Goal: Ask a question

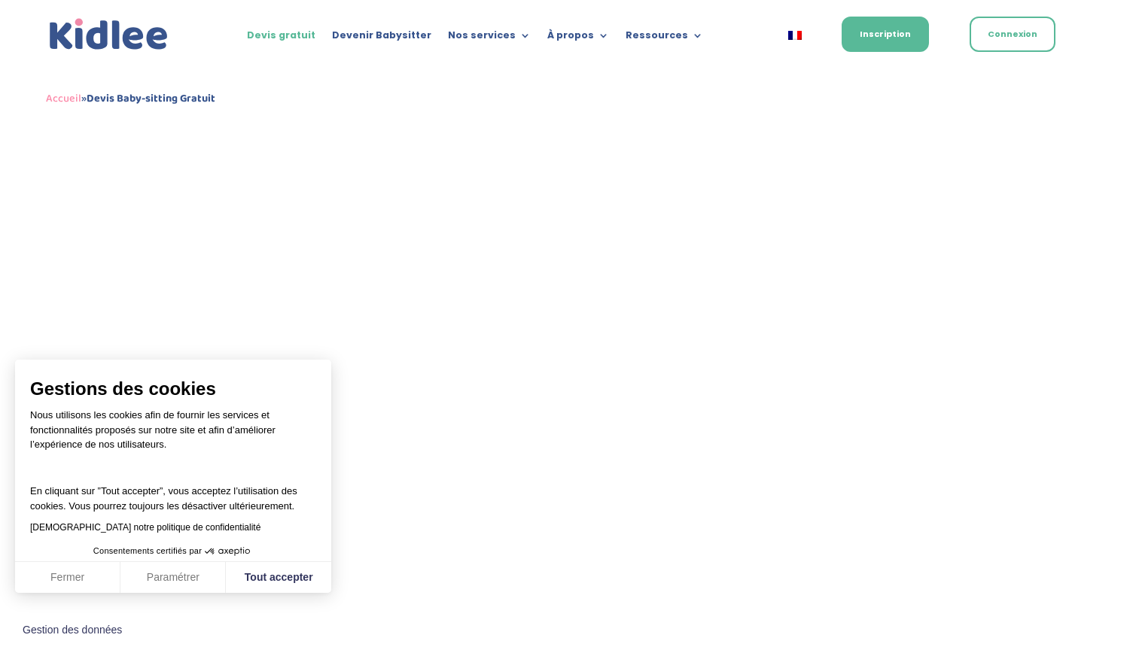
scroll to position [608, 0]
click at [273, 569] on button "Tout accepter" at bounding box center [278, 578] width 105 height 32
checkbox input "true"
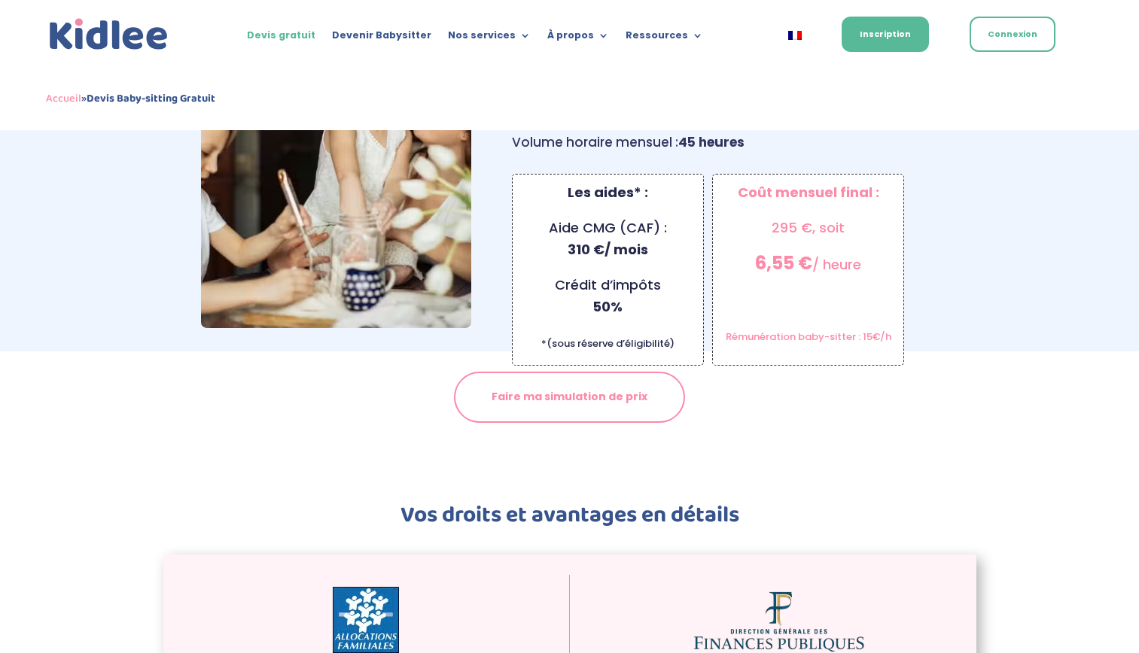
scroll to position [1493, 0]
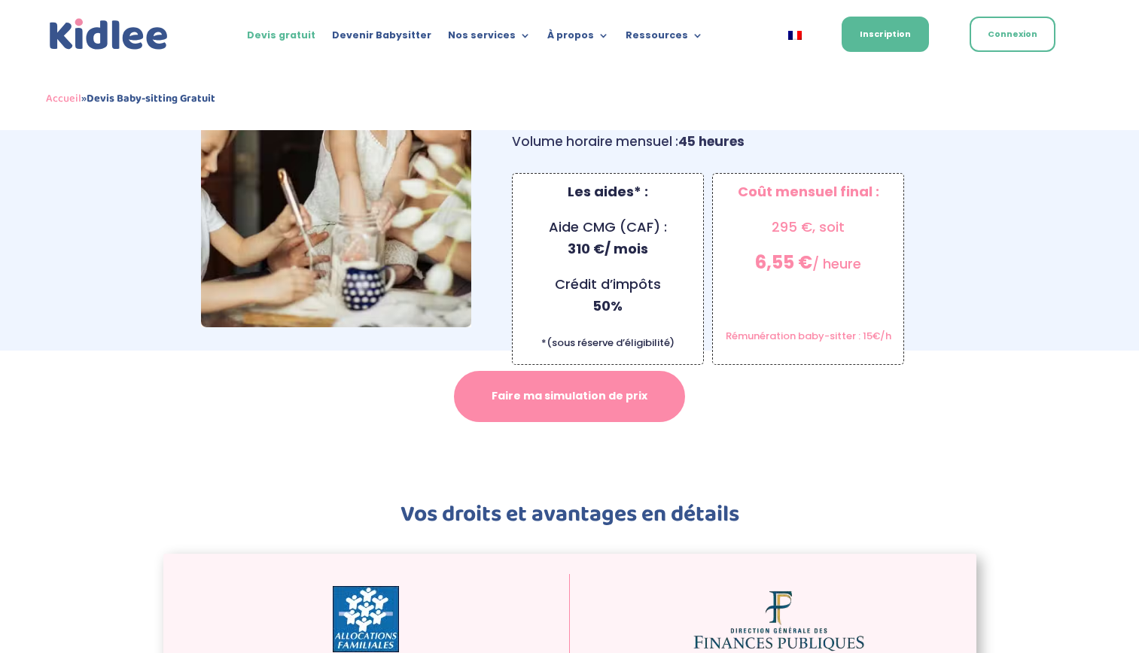
click at [521, 375] on link "Faire ma simulation de prix" at bounding box center [569, 396] width 231 height 51
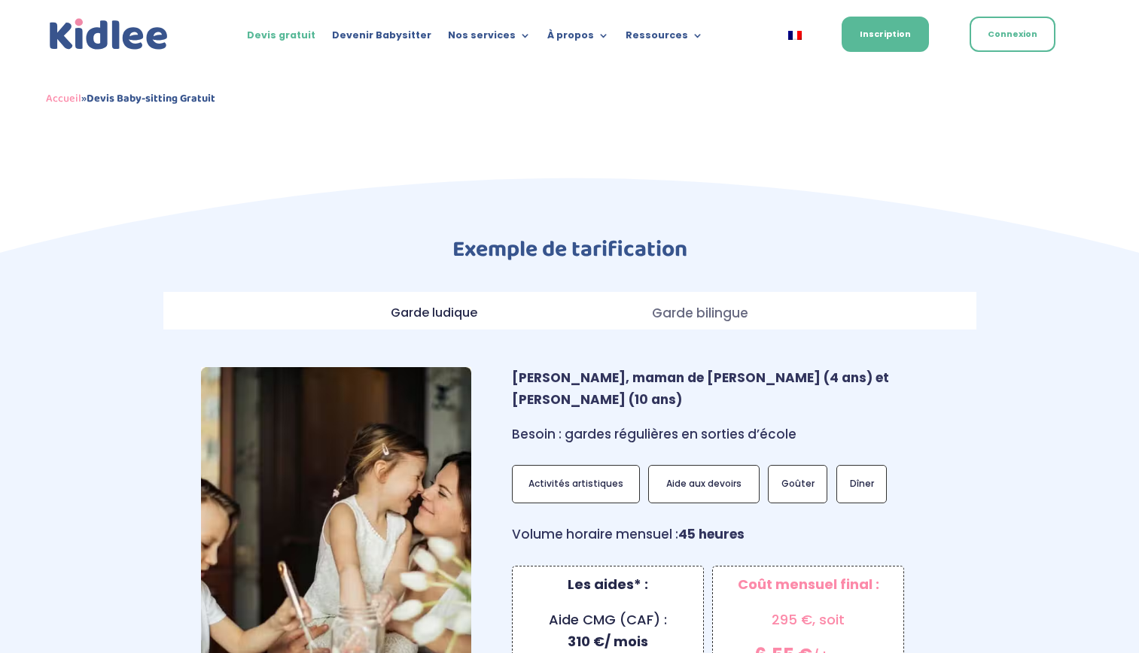
scroll to position [1099, 0]
click at [444, 305] on strong "Garde ludique" at bounding box center [434, 313] width 93 height 17
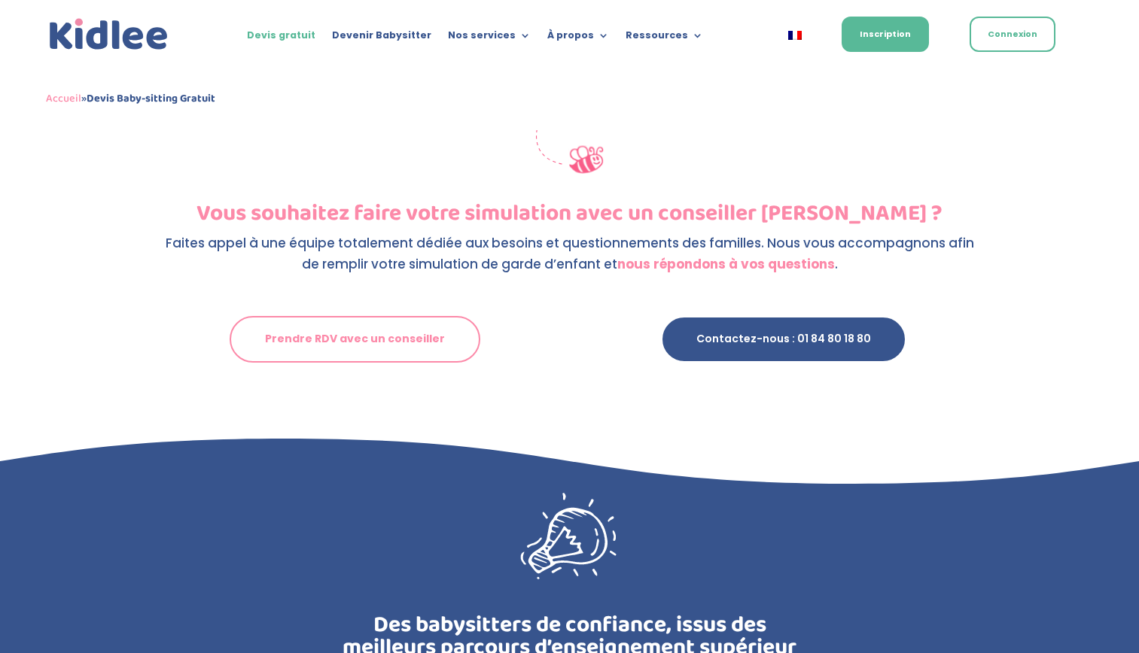
scroll to position [2701, 0]
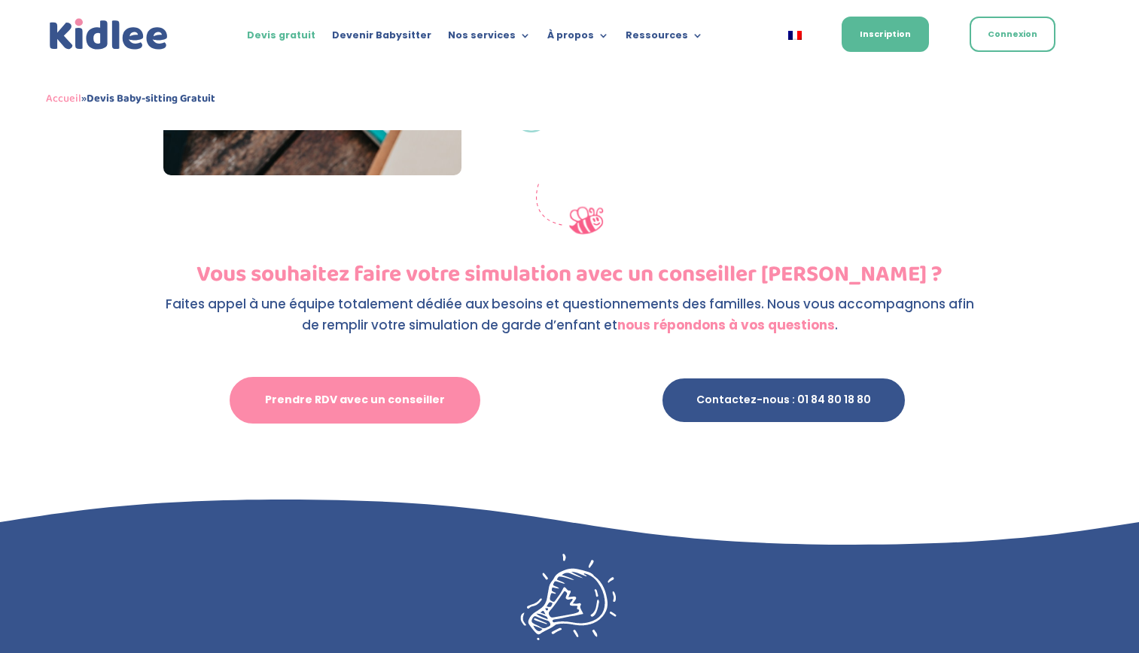
click at [406, 379] on link "Prendre RDV avec un conseiller" at bounding box center [355, 400] width 251 height 47
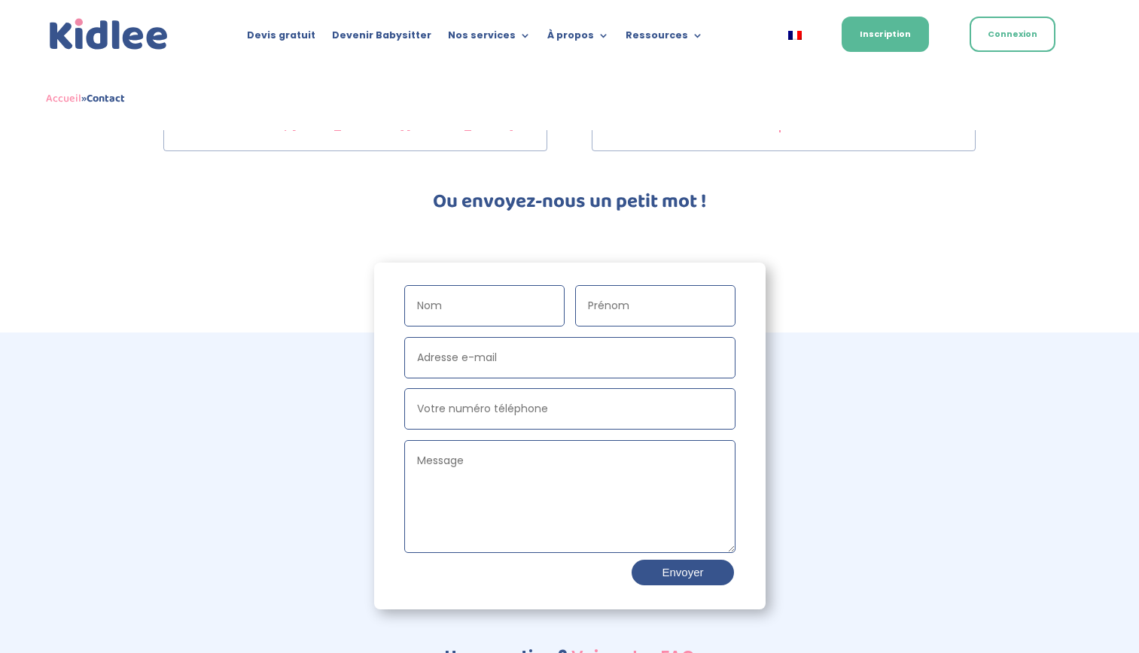
scroll to position [393, 0]
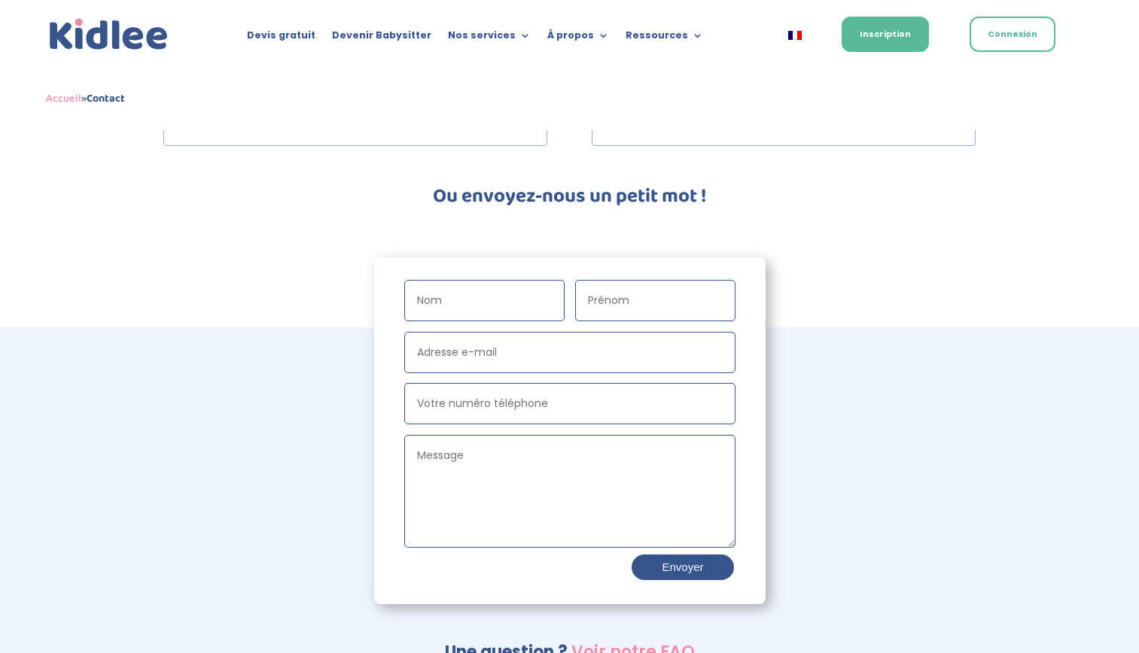
click at [463, 295] on input "Nom" at bounding box center [484, 300] width 160 height 41
click at [361, 397] on div "Nom [GEOGRAPHIC_DATA] Adresse e-mail Votre numéro téléphone Message Envoyer Une…" at bounding box center [569, 525] width 813 height 275
click at [465, 296] on input "Nom" at bounding box center [484, 300] width 160 height 41
type input "Devignes"
type input "Agathe"
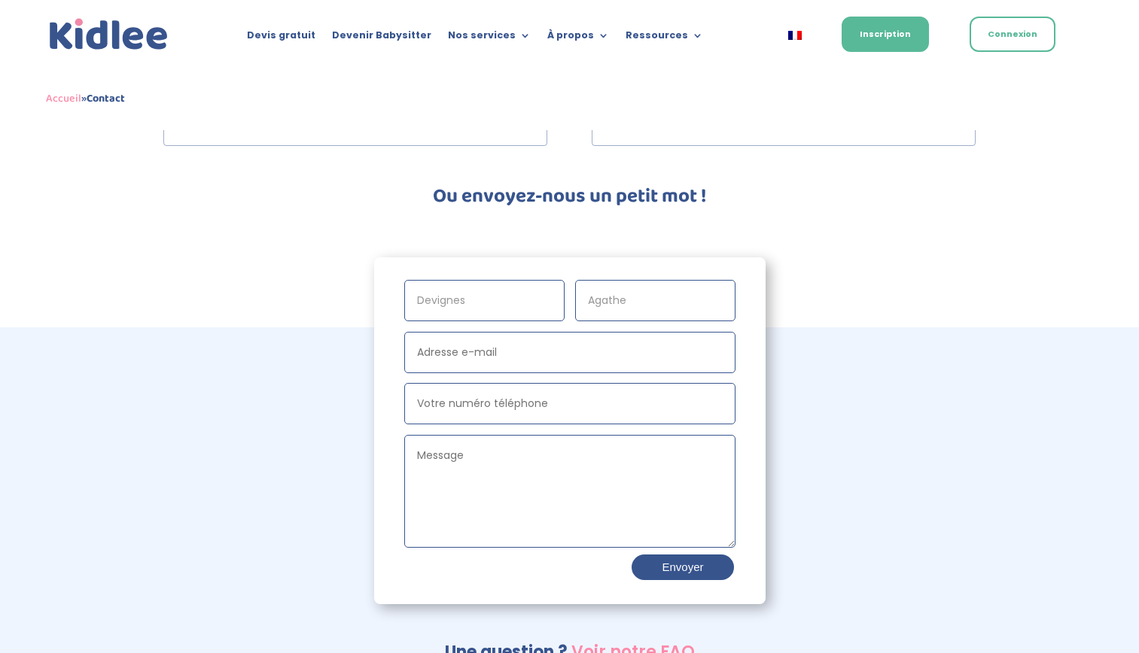
type input "[EMAIL_ADDRESS][DOMAIN_NAME]"
type input "0689036784"
click at [465, 463] on textarea "Message" at bounding box center [569, 491] width 331 height 113
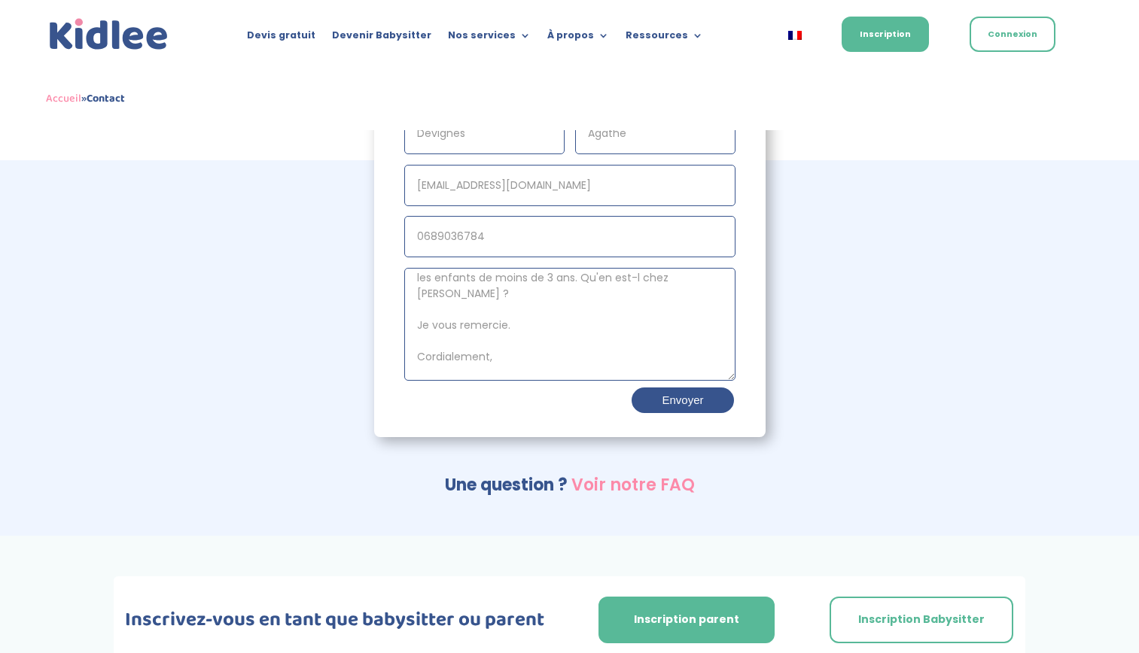
scroll to position [561, 0]
type textarea "Bonjour, Sur votre site, vous ne parlez pas des aides de la CAF pour les enfant…"
click at [680, 400] on button "Envoyer" at bounding box center [682, 399] width 105 height 29
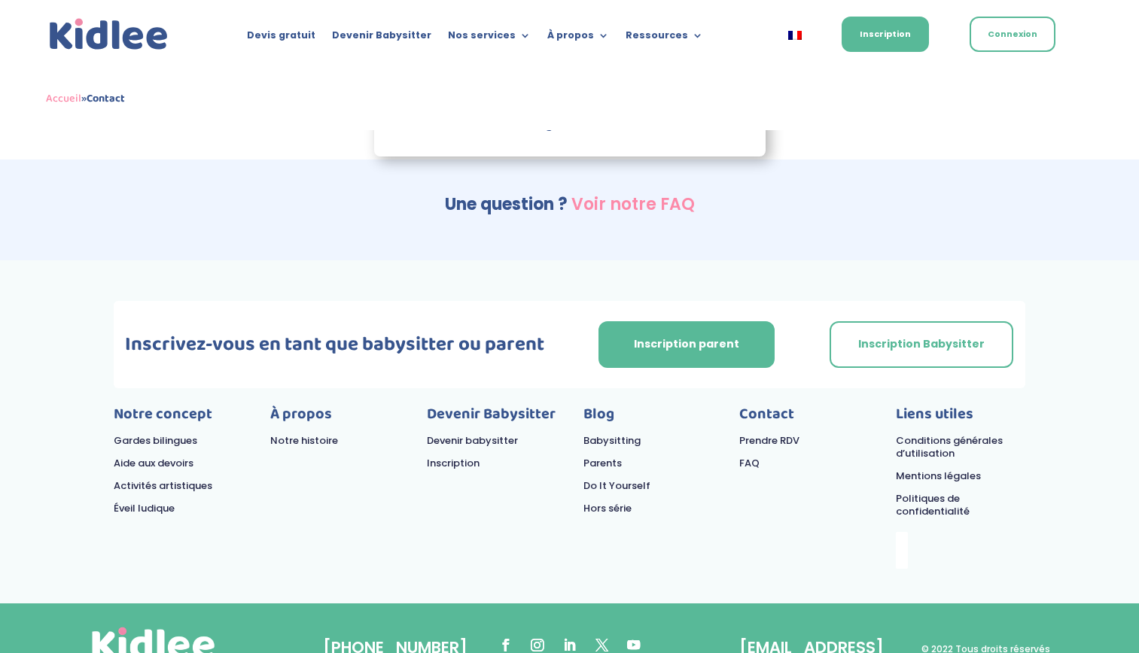
click at [652, 208] on link "Voir notre FAQ" at bounding box center [632, 204] width 123 height 23
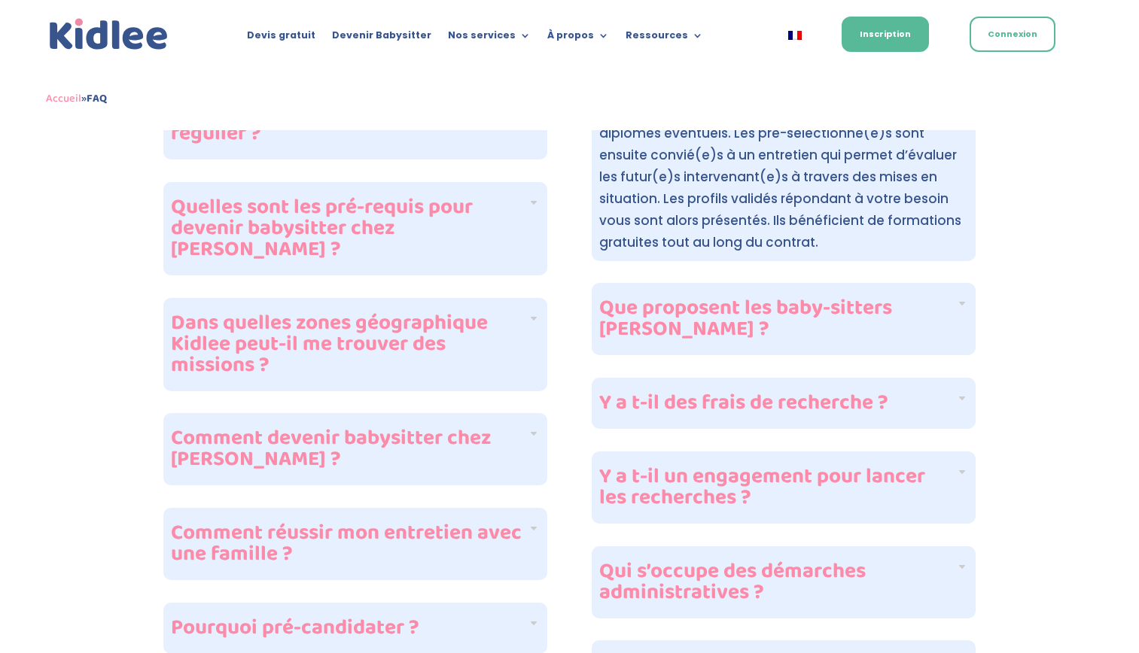
scroll to position [537, 0]
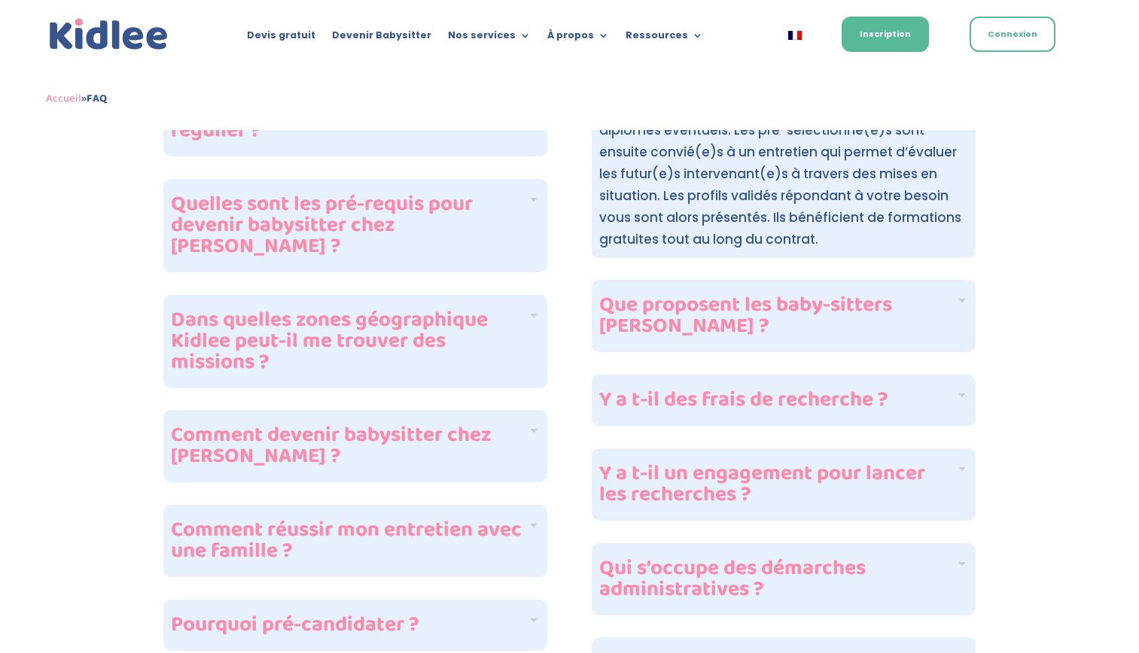
click at [961, 400] on div "Y a t-il des frais de recherche ?" at bounding box center [783, 400] width 384 height 51
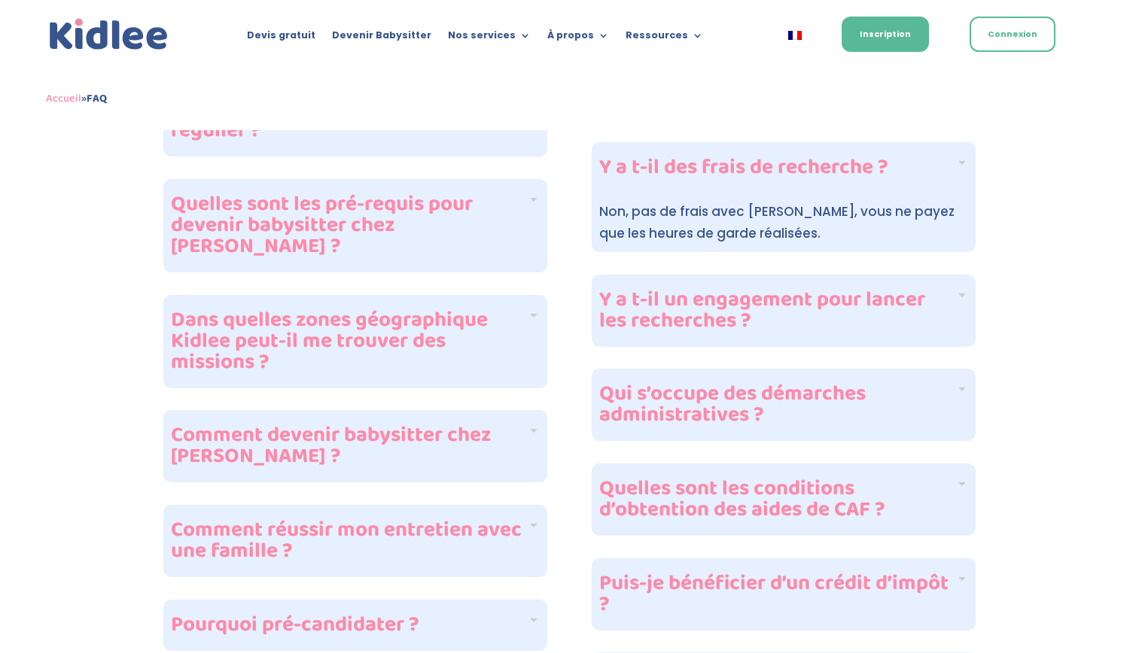
click at [957, 309] on div "Y a t-il un engagement pour lancer les recherches ?" at bounding box center [783, 311] width 384 height 72
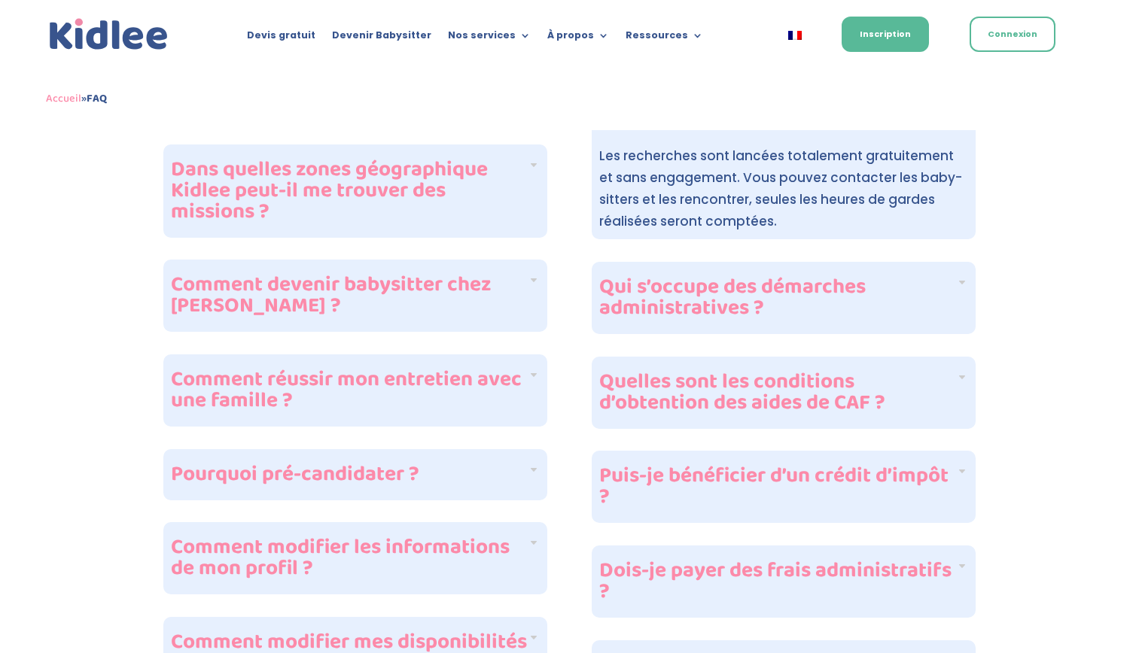
scroll to position [689, 0]
click at [960, 310] on div "Qui s’occupe des démarches administratives ?" at bounding box center [783, 297] width 384 height 72
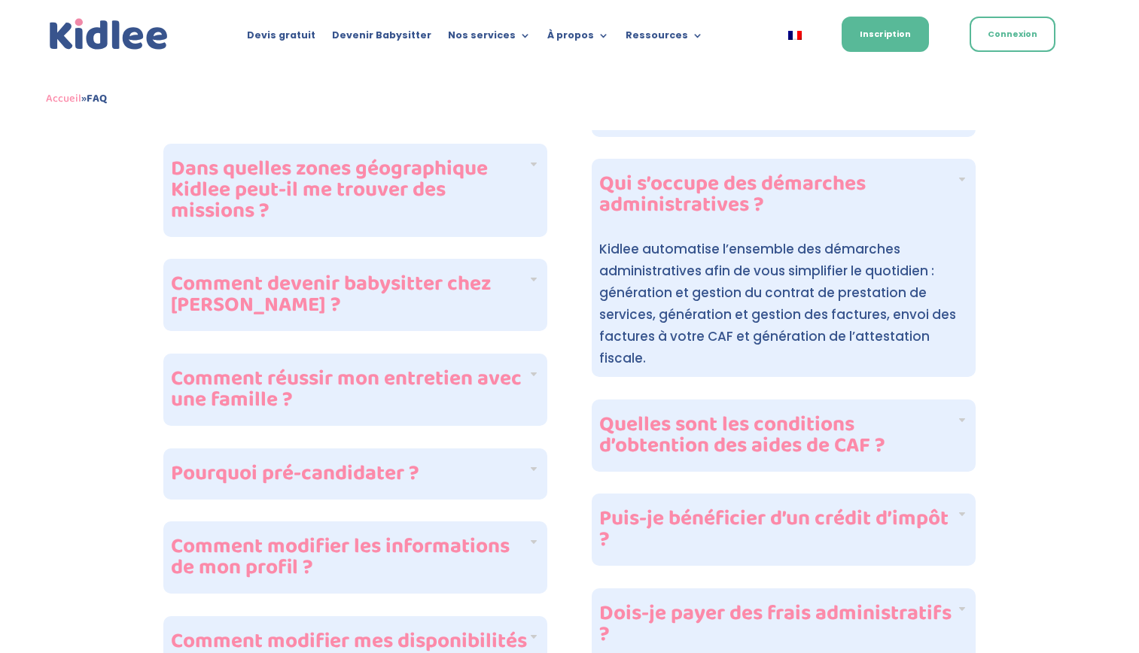
click at [923, 434] on h4 "Quelles sont les conditions d’obtention des aides de CAF ?" at bounding box center [777, 436] width 357 height 42
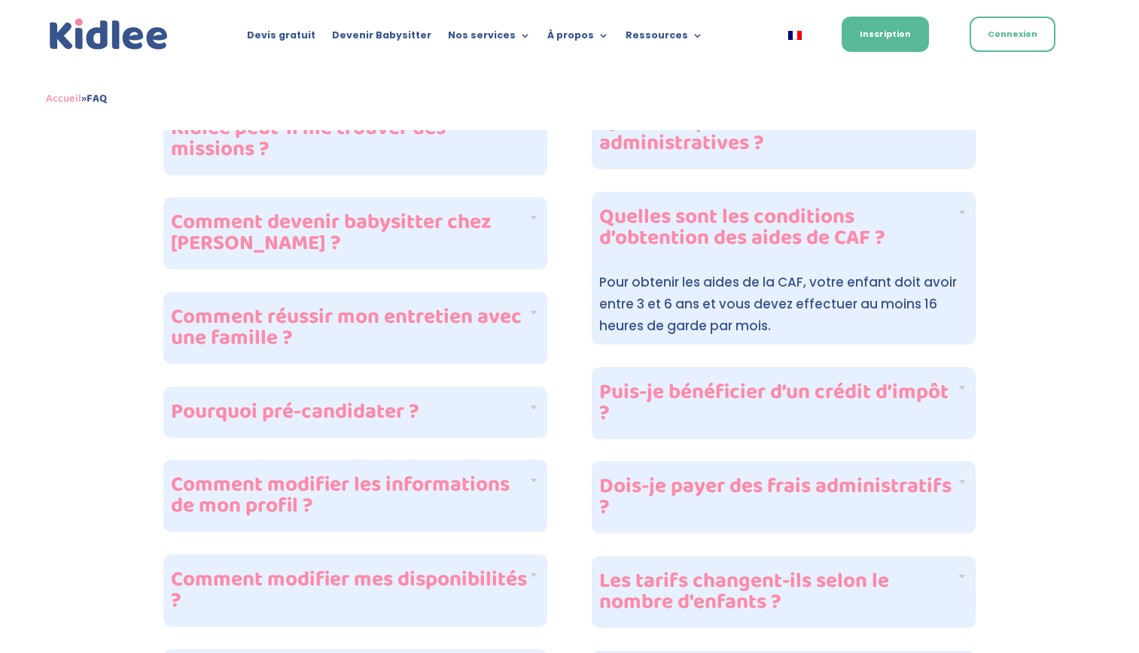
scroll to position [751, 0]
click at [947, 408] on h4 "Puis-je bénéficier d’un crédit d’impôt ?" at bounding box center [777, 403] width 357 height 42
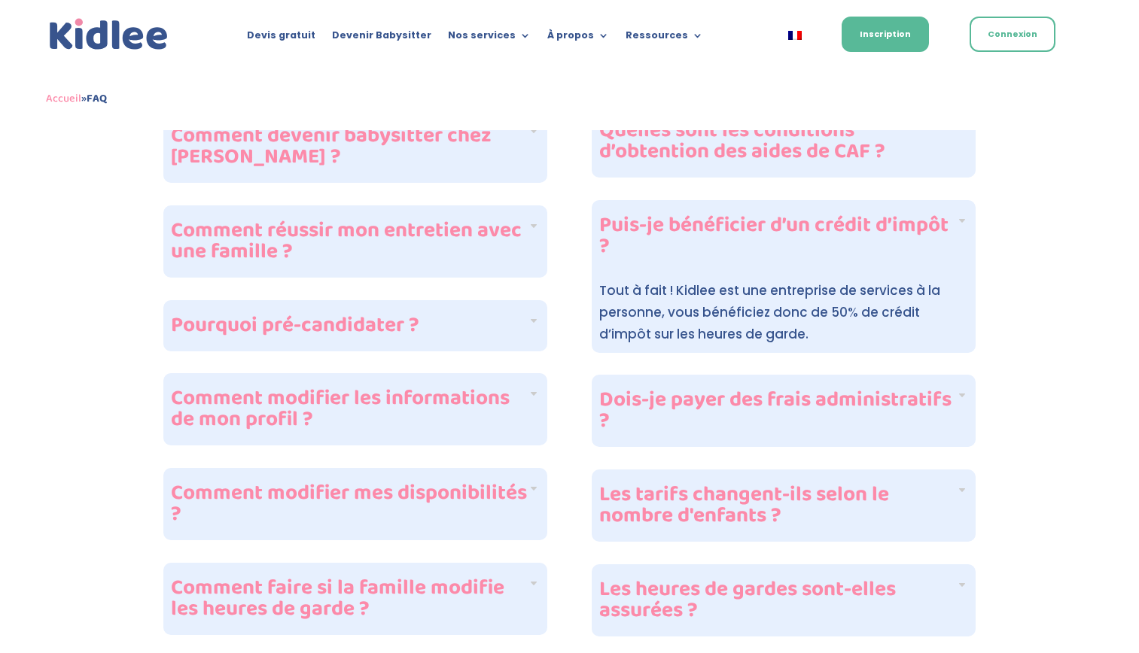
scroll to position [841, 0]
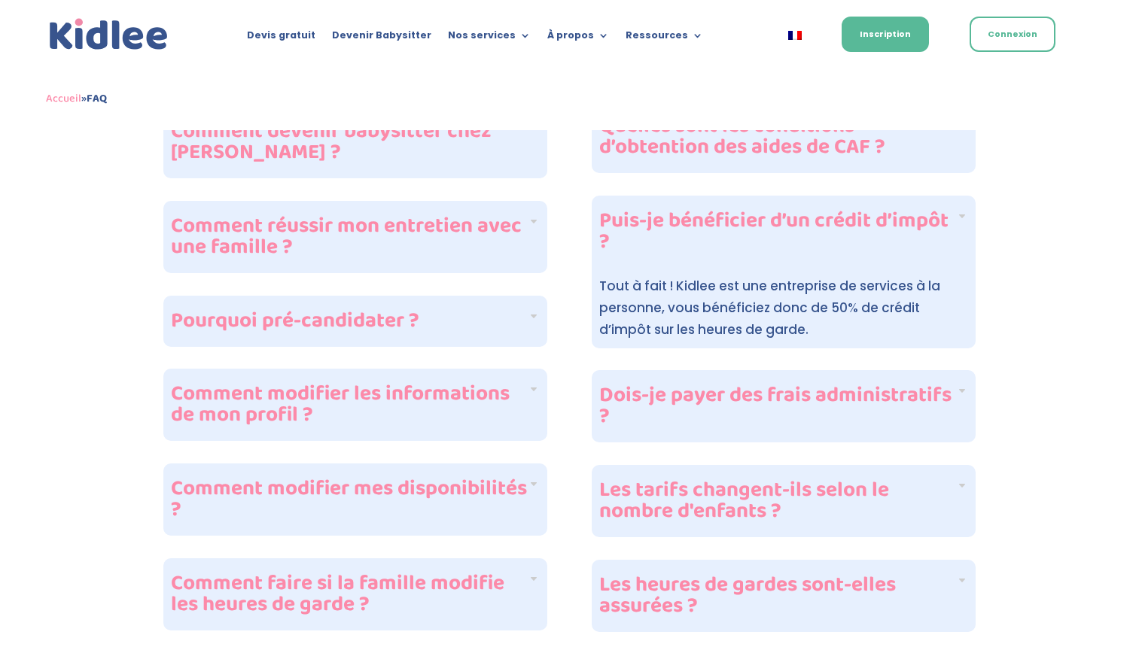
click at [947, 408] on h4 "Dois-je payer des frais administratifs ?" at bounding box center [777, 406] width 357 height 42
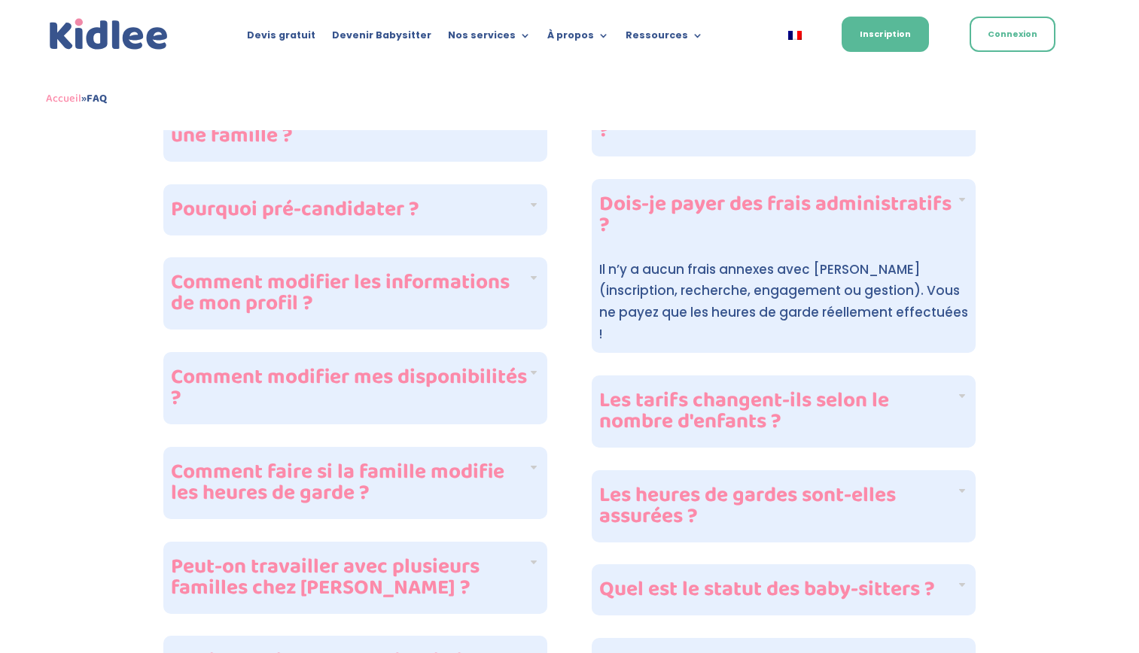
scroll to position [959, 0]
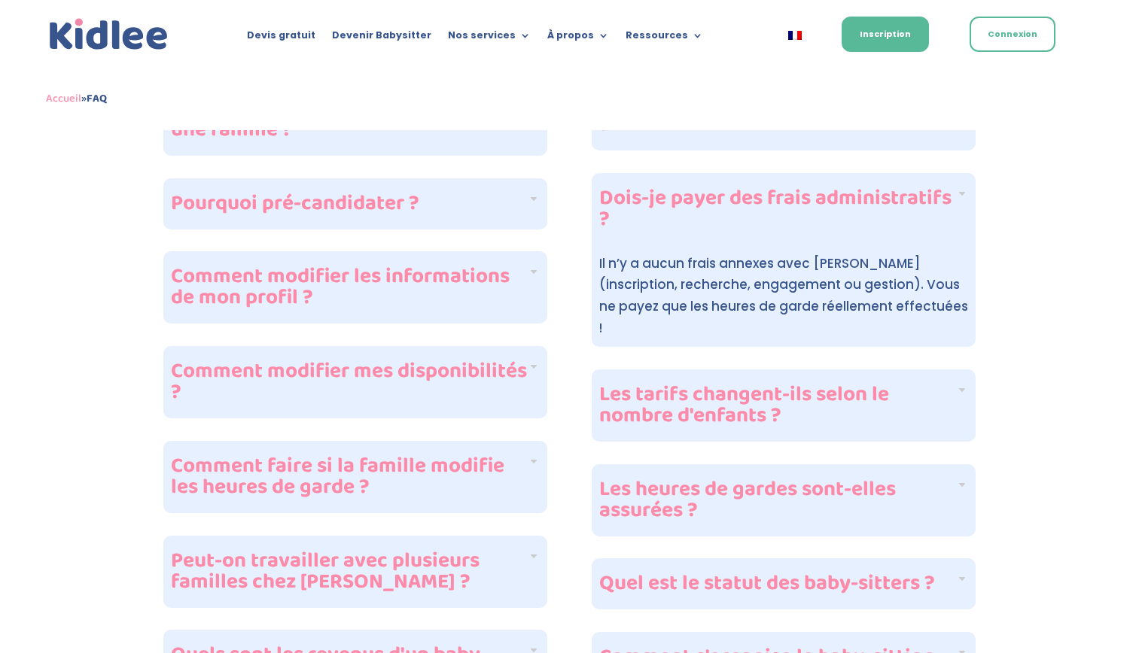
click at [953, 391] on h4 "Les tarifs changent-ils selon le nombre d'enfants ?" at bounding box center [777, 406] width 357 height 42
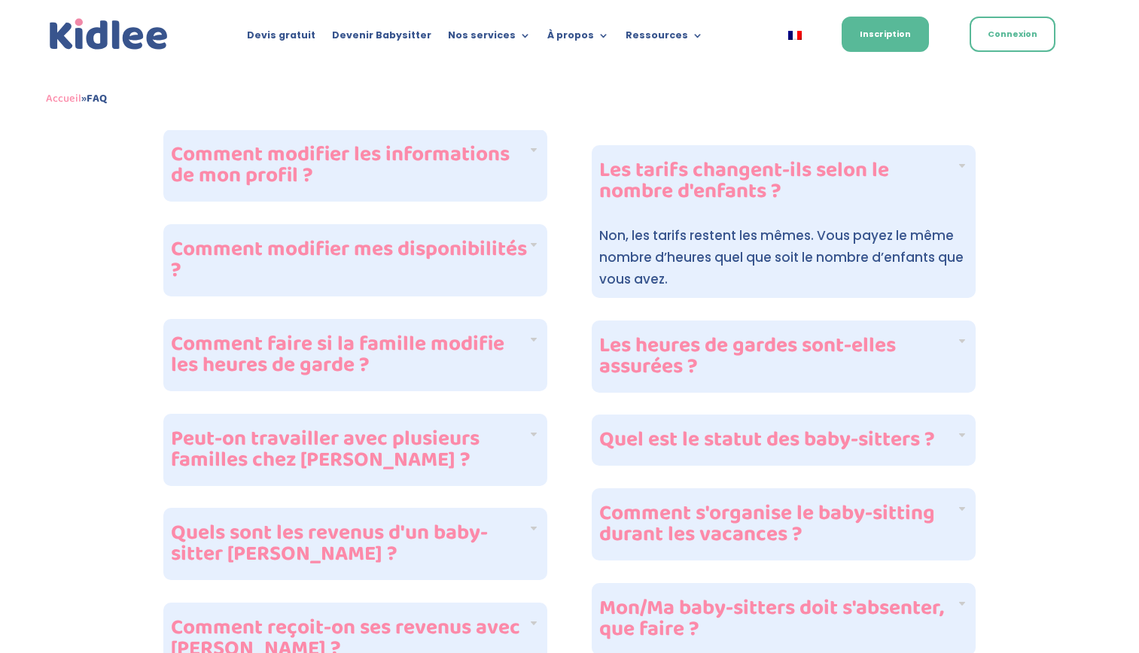
scroll to position [1081, 0]
click at [959, 360] on div "Les heures de gardes sont-elles assurées ?" at bounding box center [783, 356] width 384 height 72
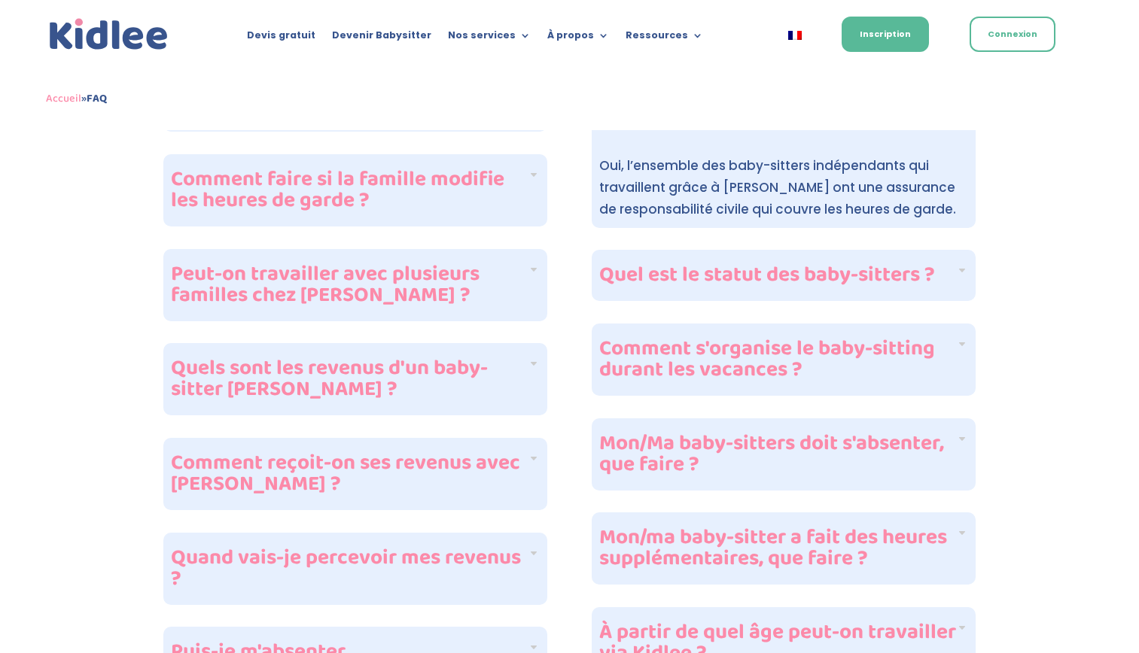
scroll to position [1246, 0]
click at [947, 286] on div "Quel est le statut des baby-sitters ?" at bounding box center [783, 274] width 384 height 51
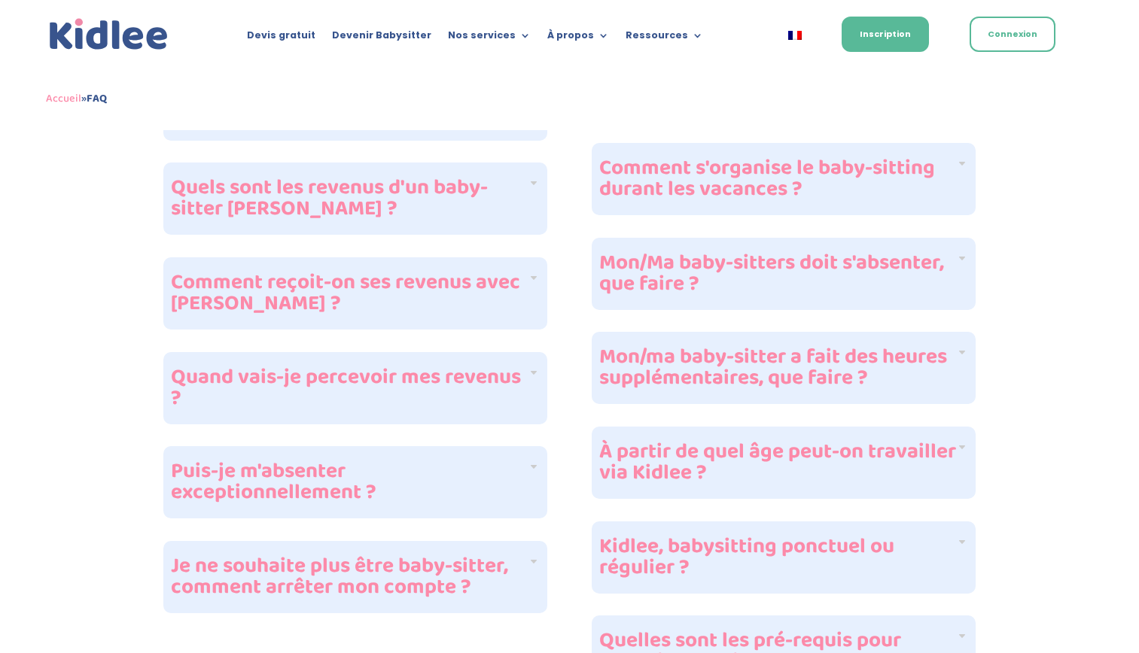
scroll to position [1431, 0]
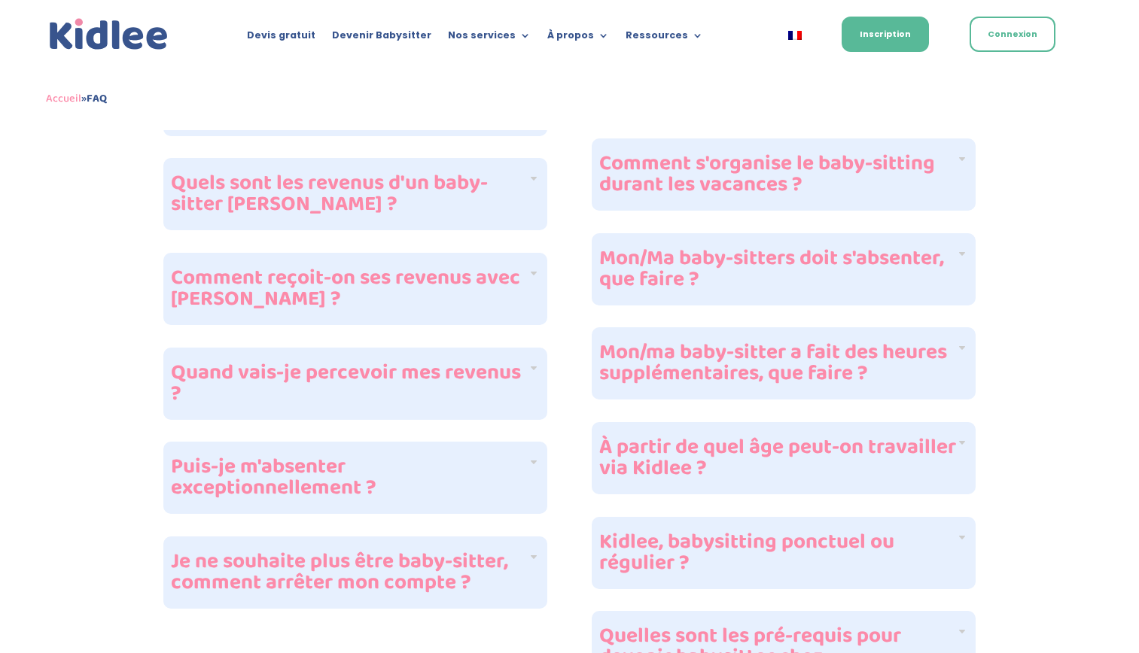
click at [949, 168] on h4 "Comment s'organise le baby-sitting durant les vacances ?" at bounding box center [777, 175] width 357 height 42
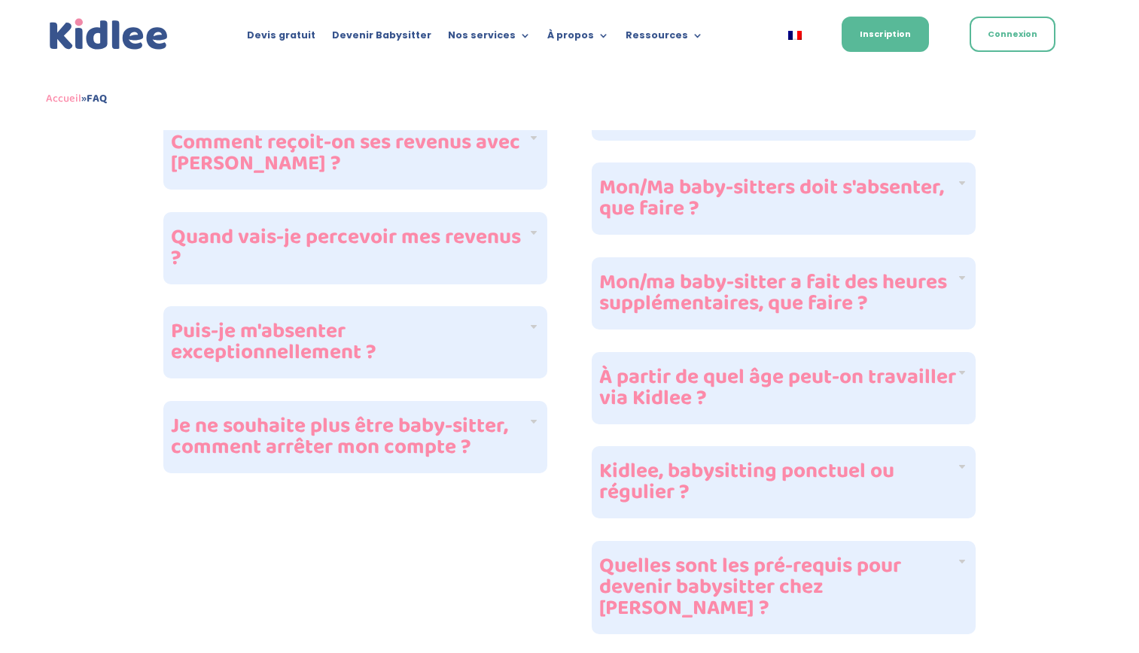
scroll to position [1567, 0]
click at [959, 211] on div "Mon/Ma baby-sitters doit s'absenter, que faire ?" at bounding box center [783, 198] width 384 height 72
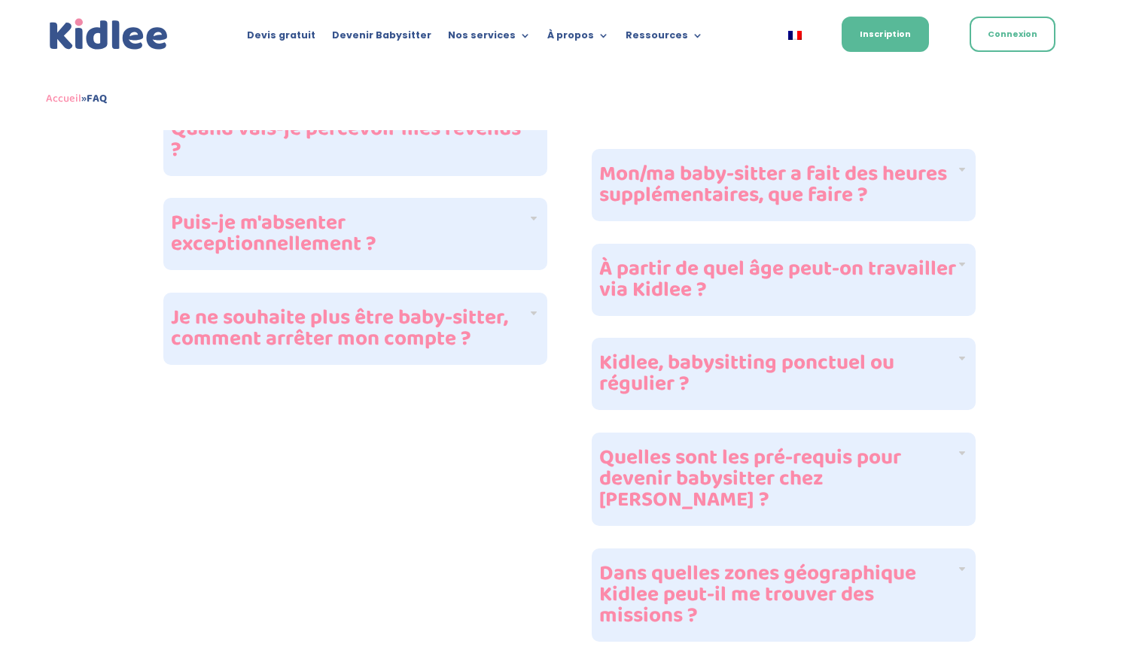
scroll to position [1679, 0]
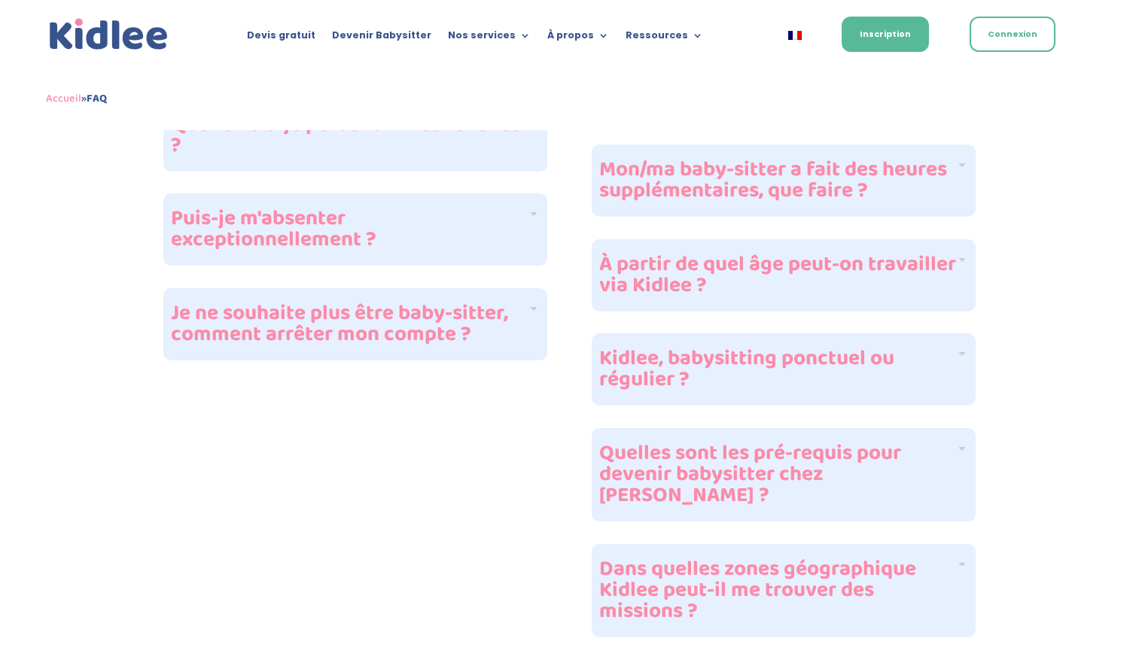
click at [957, 189] on div "Mon/ma baby-sitter a fait des heures supplémentaires, que faire ?" at bounding box center [783, 180] width 384 height 72
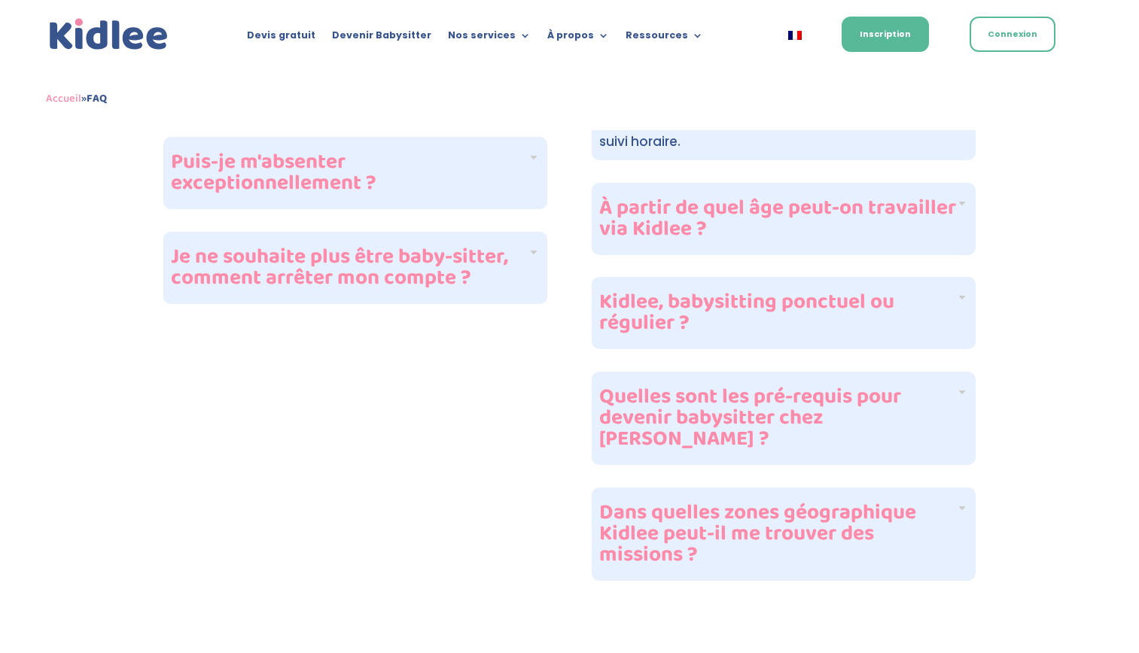
scroll to position [1736, 0]
click at [957, 189] on div "À partir de quel âge peut-on travailler via Kidlee ?" at bounding box center [783, 218] width 384 height 72
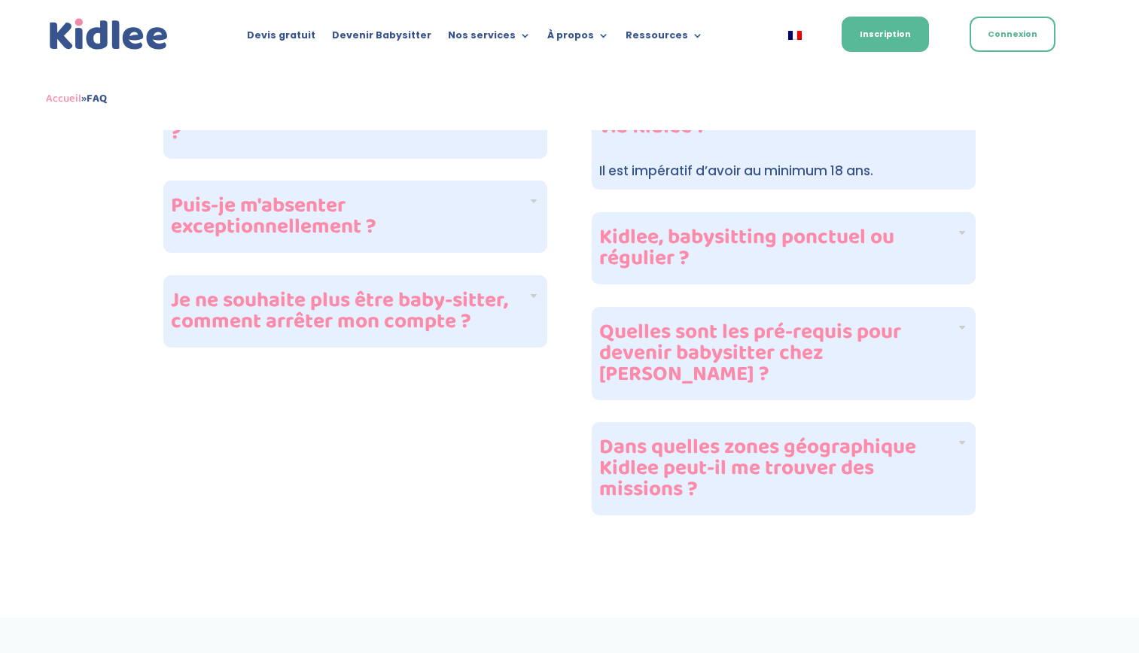
scroll to position [1690, 0]
click at [955, 339] on h4 "Quelles sont les pré-requis pour devenir babysitter chez Kidlee ?" at bounding box center [777, 355] width 357 height 63
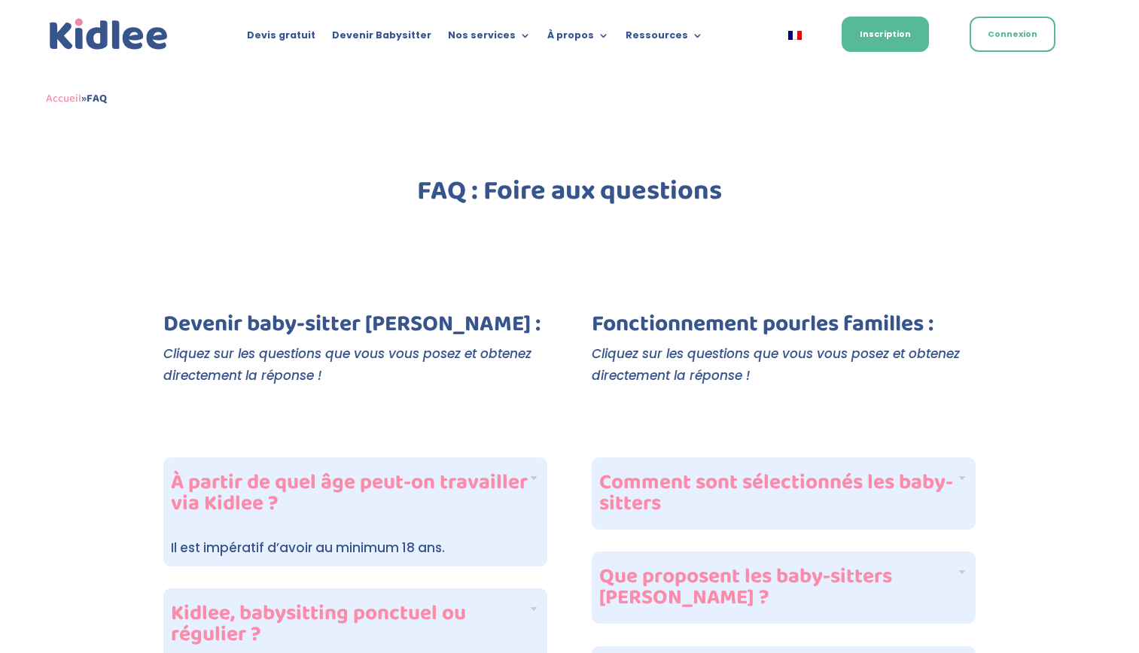
scroll to position [0, 0]
